Goal: Information Seeking & Learning: Learn about a topic

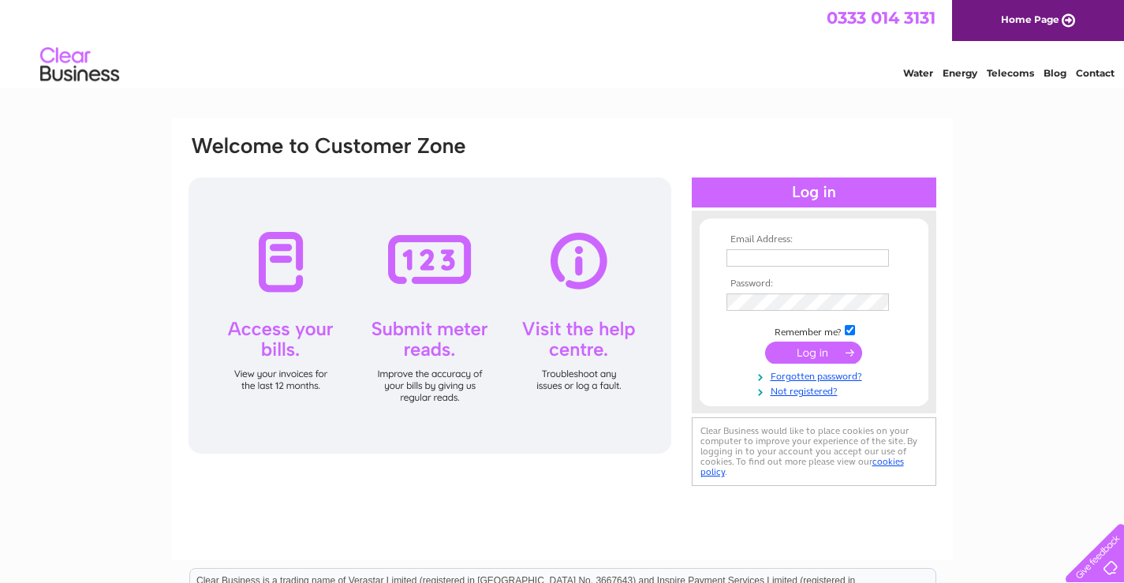
type input "chris.ledger@email.com"
click at [815, 355] on input "submit" at bounding box center [813, 352] width 97 height 22
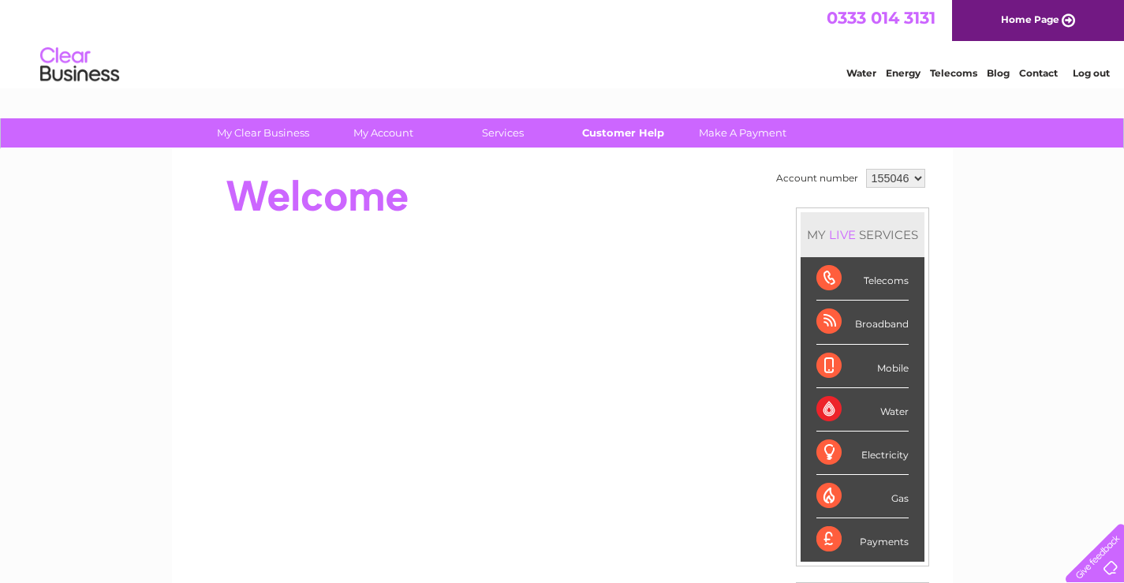
click at [604, 132] on link "Customer Help" at bounding box center [622, 132] width 130 height 29
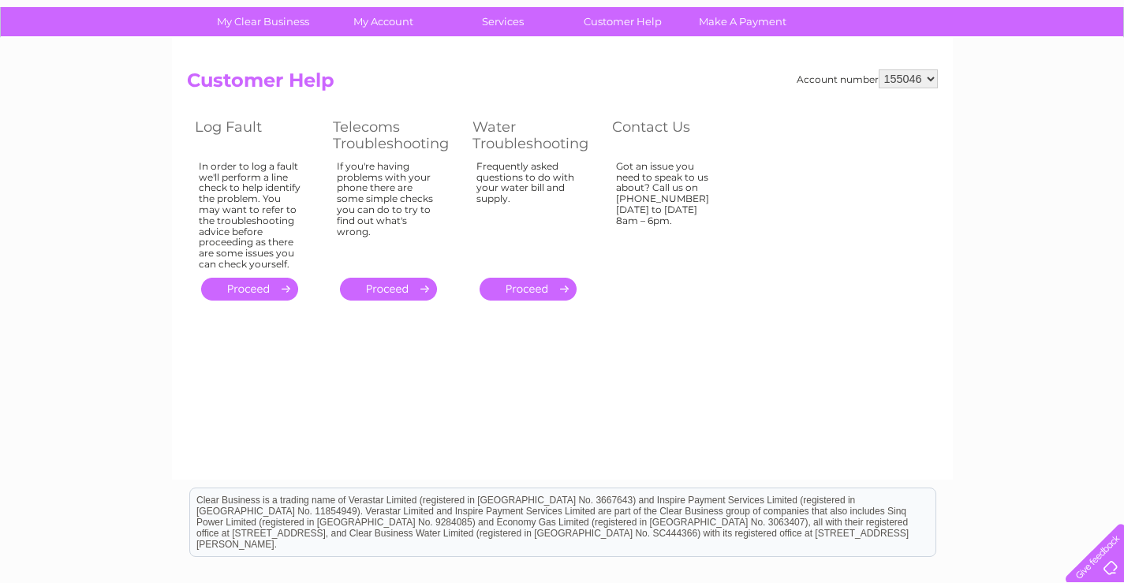
scroll to position [58, 0]
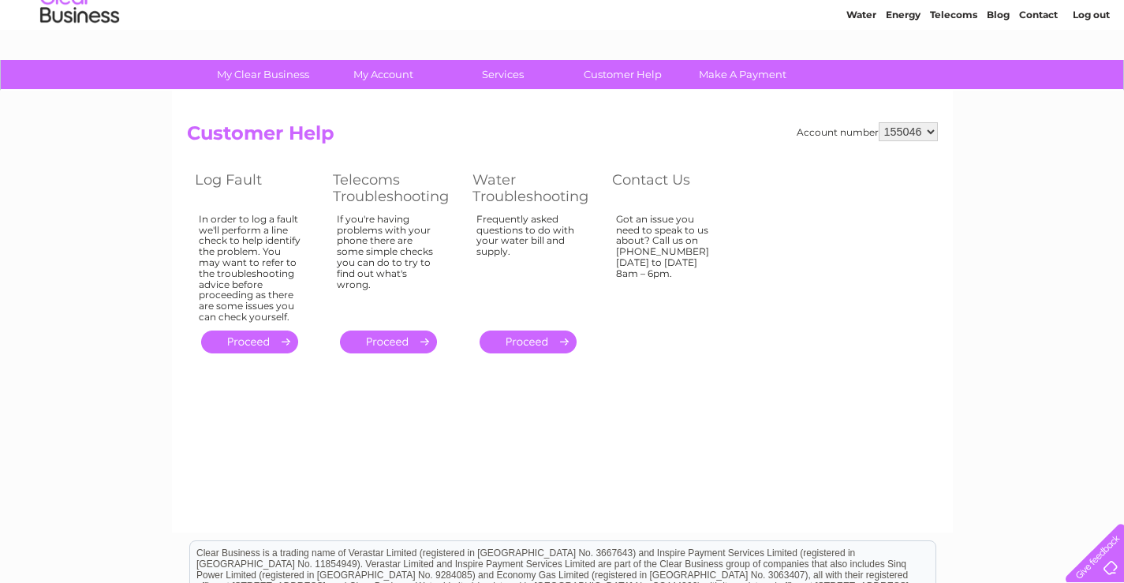
click at [1102, 557] on div at bounding box center [1091, 549] width 65 height 65
